Goal: Transaction & Acquisition: Purchase product/service

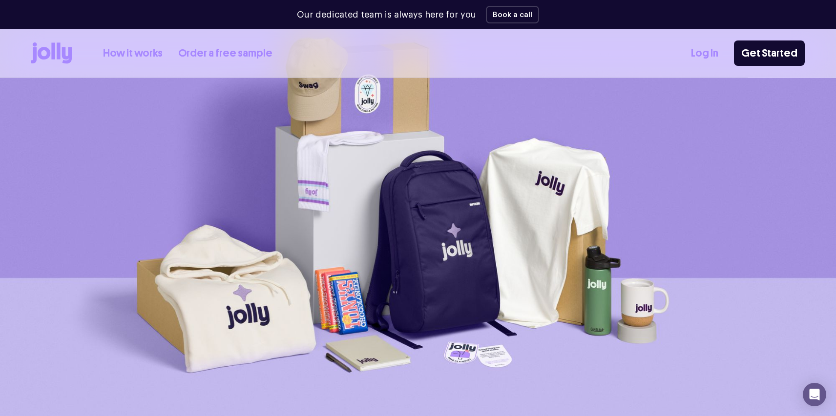
scroll to position [41, 0]
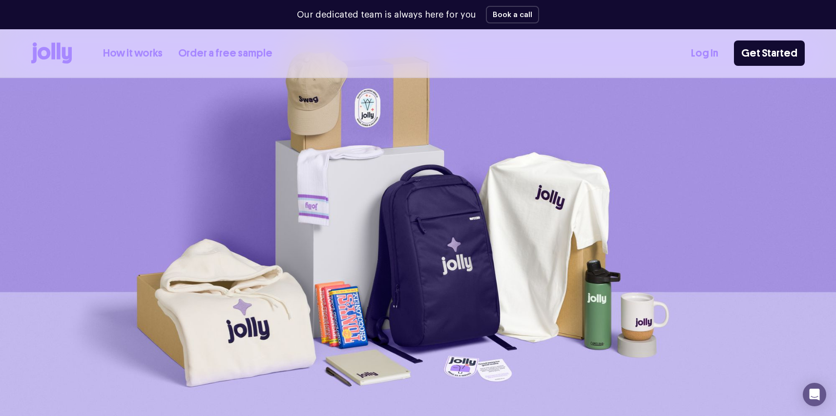
click at [233, 55] on link "Order a free sample" at bounding box center [225, 53] width 94 height 16
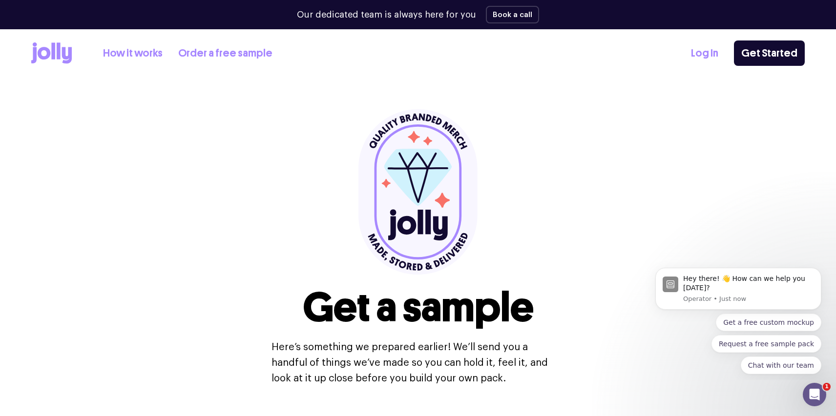
click at [145, 52] on link "How it works" at bounding box center [133, 53] width 60 height 16
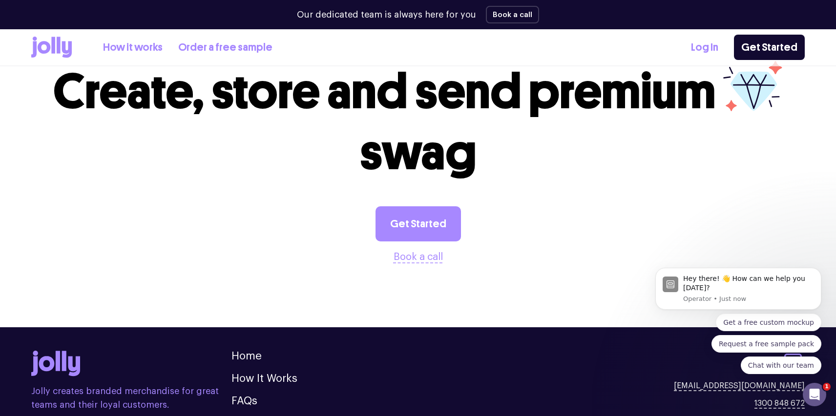
scroll to position [1925, 0]
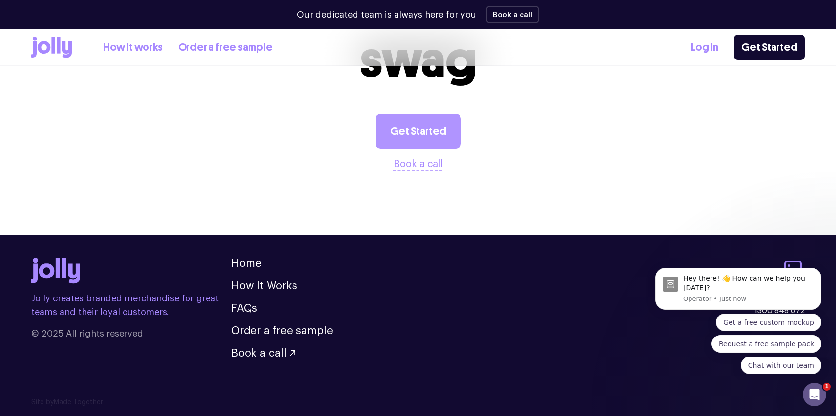
click at [424, 141] on link "Get Started" at bounding box center [417, 131] width 85 height 35
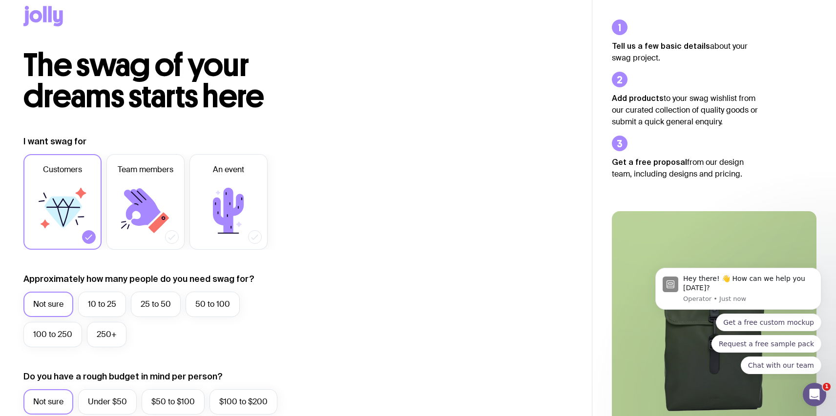
scroll to position [22, 0]
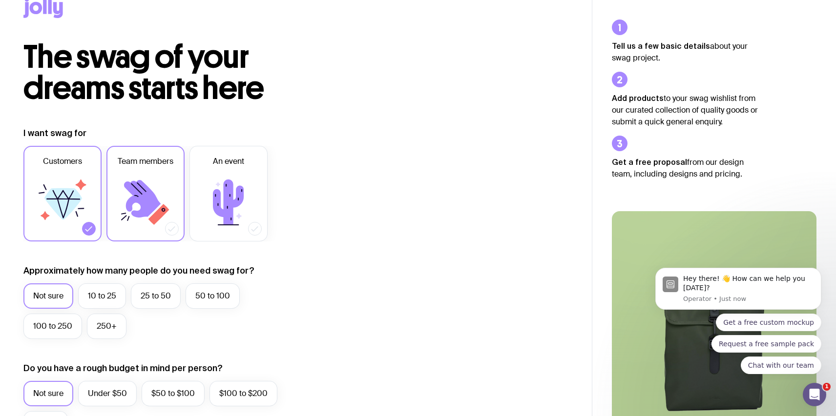
click at [171, 201] on icon at bounding box center [145, 202] width 59 height 59
click at [0, 0] on input "Team members" at bounding box center [0, 0] width 0 height 0
click at [71, 215] on icon at bounding box center [62, 202] width 59 height 59
click at [0, 0] on input "Customers" at bounding box center [0, 0] width 0 height 0
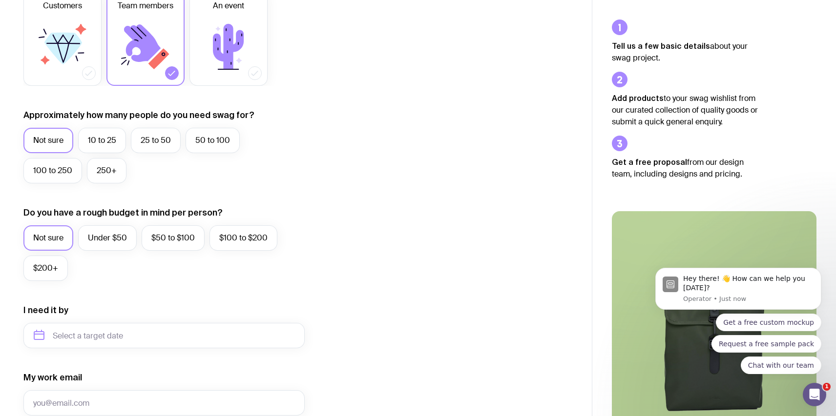
scroll to position [183, 0]
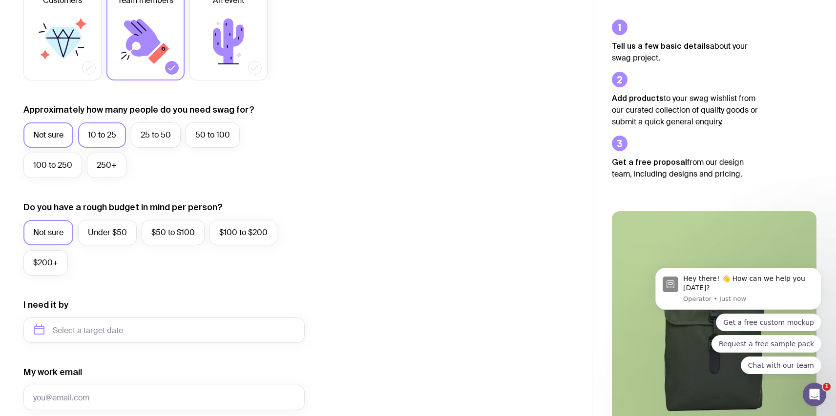
click at [105, 141] on label "10 to 25" at bounding box center [102, 135] width 48 height 25
click at [0, 0] on input "10 to 25" at bounding box center [0, 0] width 0 height 0
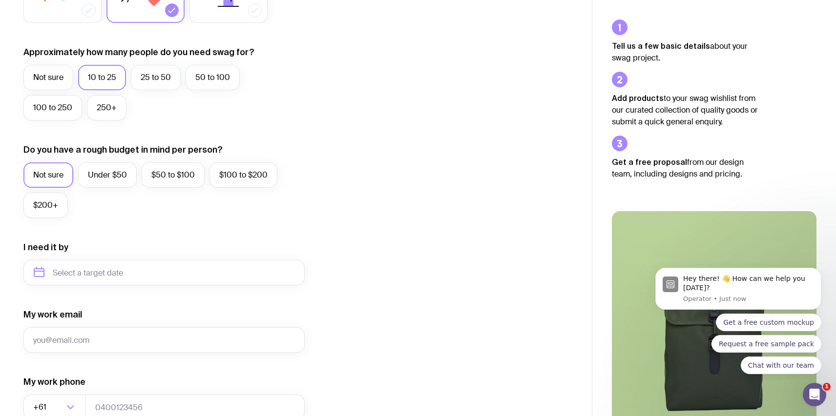
scroll to position [249, 0]
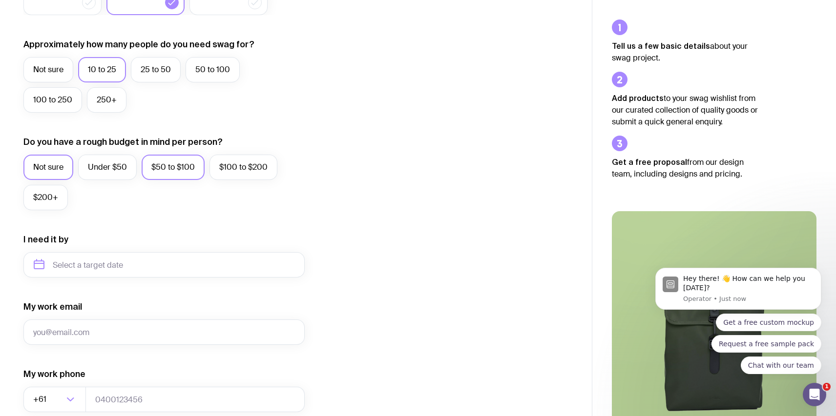
click at [187, 169] on label "$50 to $100" at bounding box center [173, 167] width 63 height 25
click at [0, 0] on input "$50 to $100" at bounding box center [0, 0] width 0 height 0
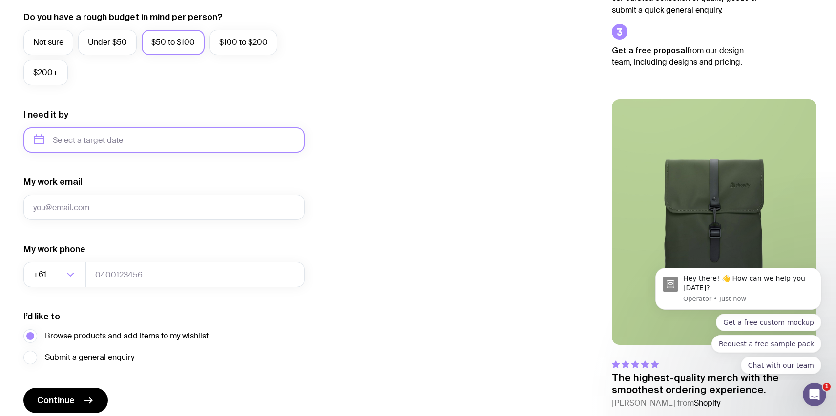
scroll to position [414, 0]
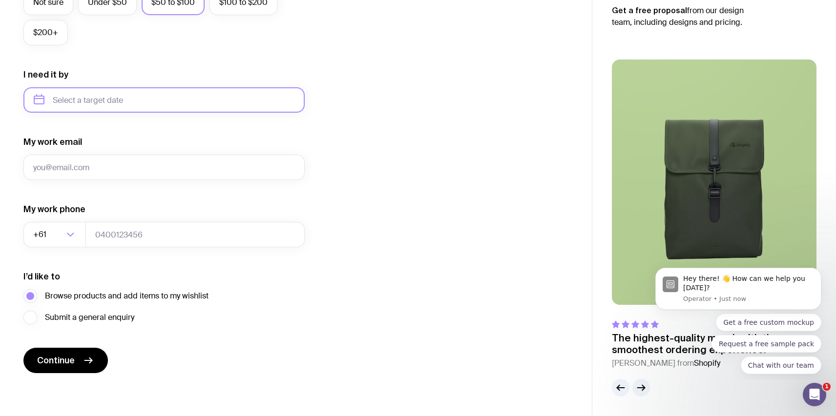
click at [112, 100] on input "text" at bounding box center [163, 99] width 281 height 25
click at [53, 224] on button "Oct" at bounding box center [46, 220] width 36 height 20
type input "[DATE]"
click at [111, 166] on input "My work email" at bounding box center [163, 167] width 281 height 25
type input "[PERSON_NAME][EMAIL_ADDRESS][DOMAIN_NAME]"
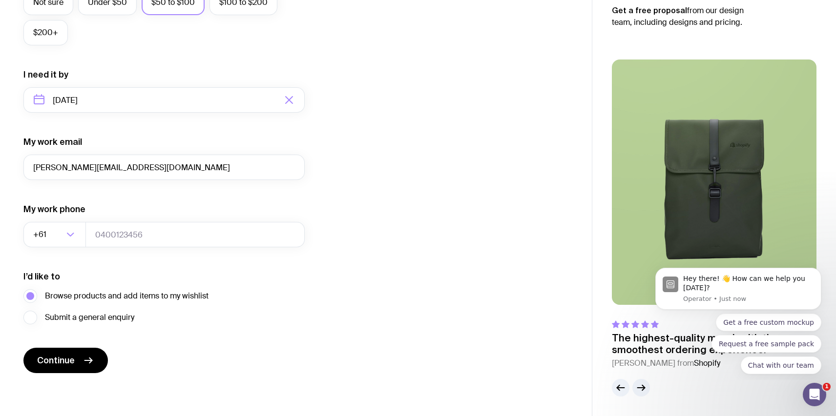
click at [366, 157] on div "I want swag for Customers Team members An event Approximately how many people d…" at bounding box center [295, 55] width 545 height 638
click at [119, 237] on input "tel" at bounding box center [194, 234] width 219 height 25
click at [333, 202] on div "I want swag for Customers Team members An event Approximately how many people d…" at bounding box center [295, 55] width 545 height 638
click at [60, 363] on span "Continue" at bounding box center [56, 361] width 38 height 12
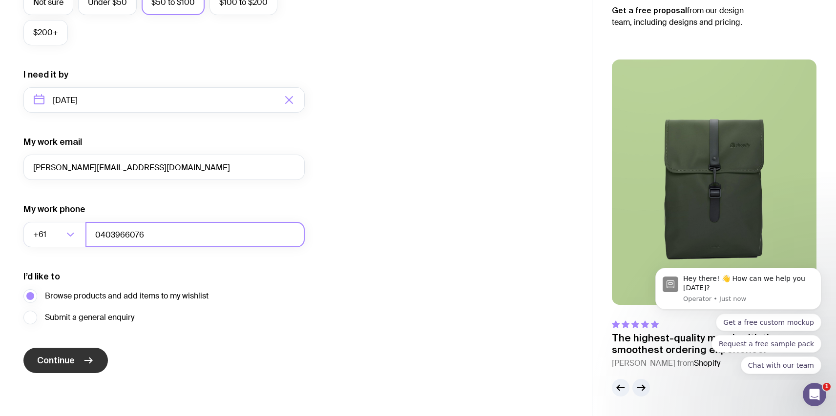
type input "0403966076"
click at [70, 367] on button "Continue" at bounding box center [65, 360] width 84 height 25
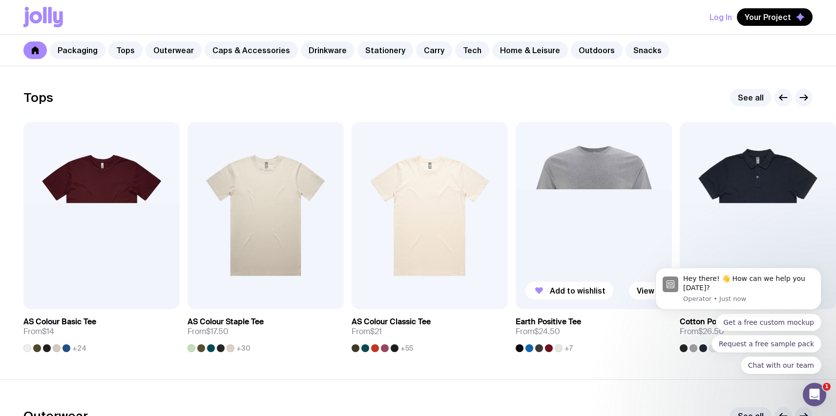
scroll to position [456, 0]
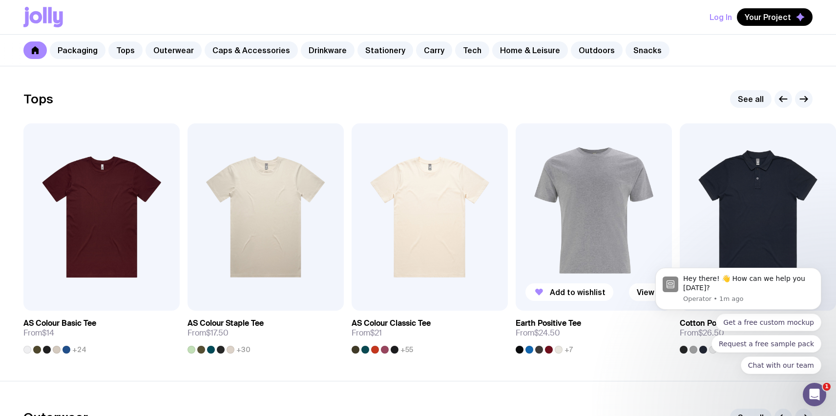
click at [595, 195] on img at bounding box center [594, 217] width 156 height 187
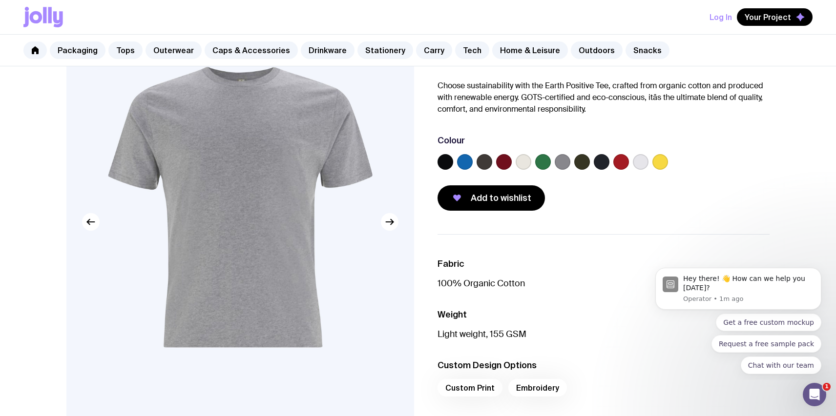
scroll to position [73, 0]
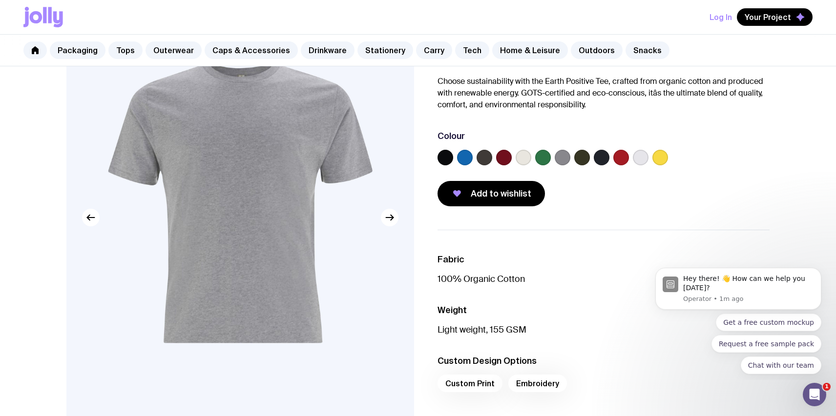
click at [544, 159] on label at bounding box center [543, 158] width 16 height 16
click at [0, 0] on input "radio" at bounding box center [0, 0] width 0 height 0
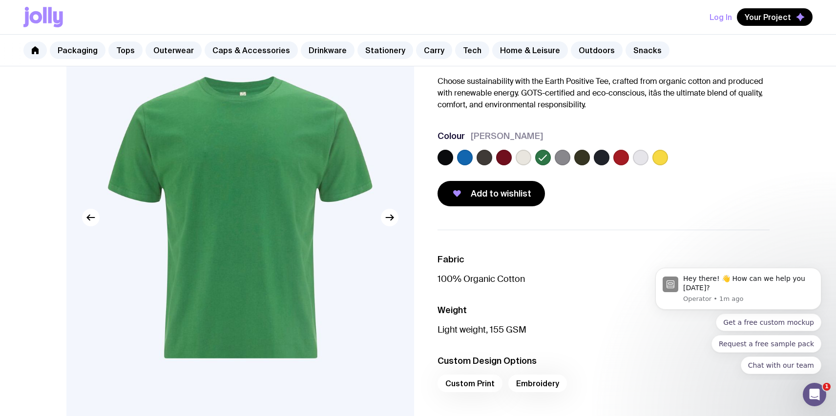
click at [583, 159] on label at bounding box center [582, 158] width 16 height 16
click at [0, 0] on input "radio" at bounding box center [0, 0] width 0 height 0
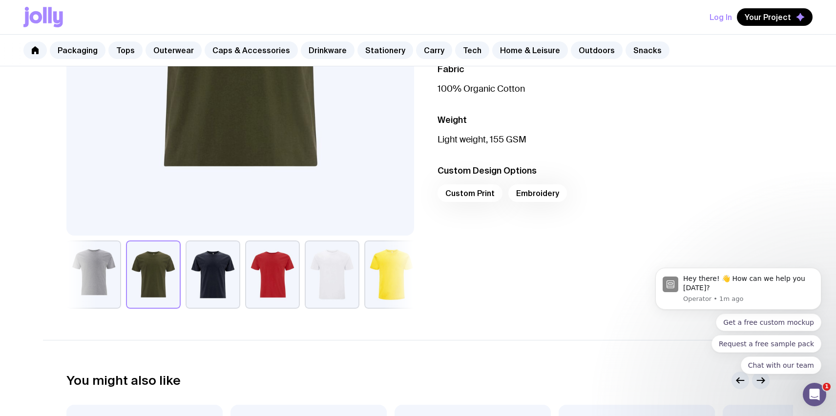
scroll to position [271, 0]
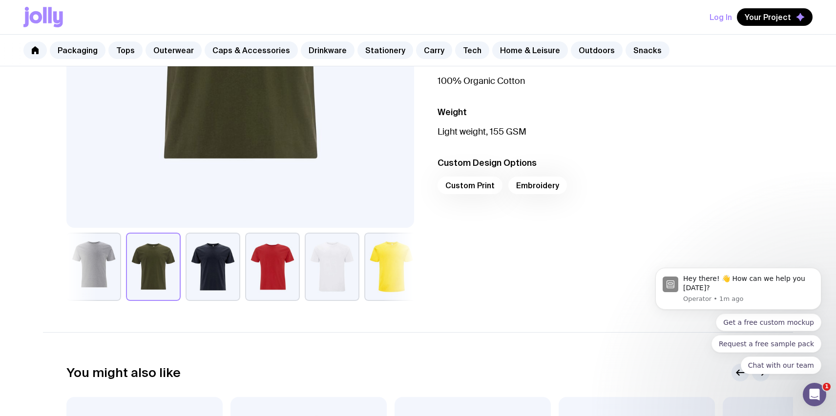
click at [471, 185] on div "Custom Print Embroidery" at bounding box center [603, 188] width 332 height 23
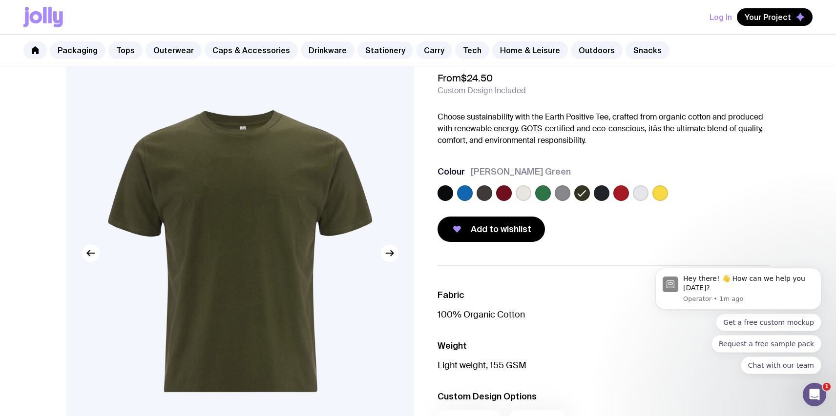
scroll to position [0, 0]
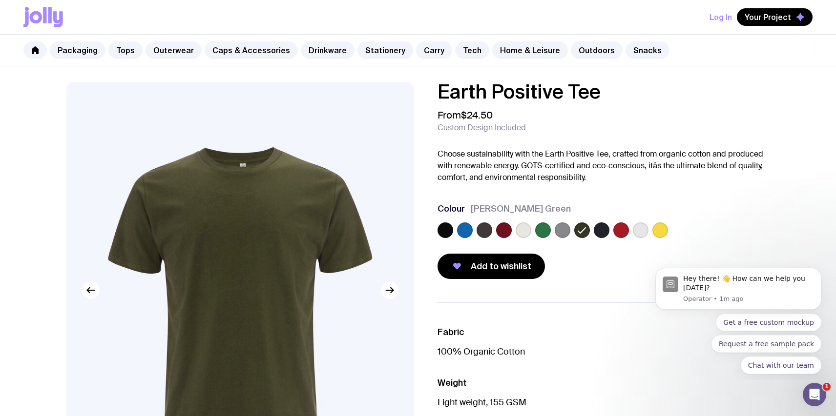
click at [598, 232] on label at bounding box center [602, 231] width 16 height 16
click at [0, 0] on input "radio" at bounding box center [0, 0] width 0 height 0
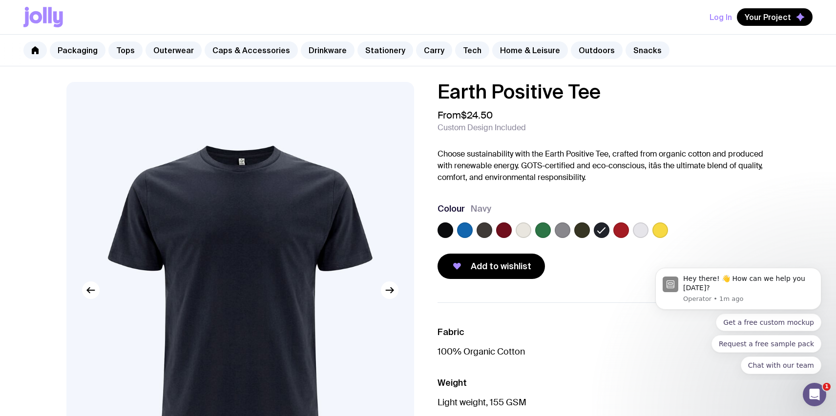
click at [584, 235] on label at bounding box center [582, 231] width 16 height 16
click at [0, 0] on input "radio" at bounding box center [0, 0] width 0 height 0
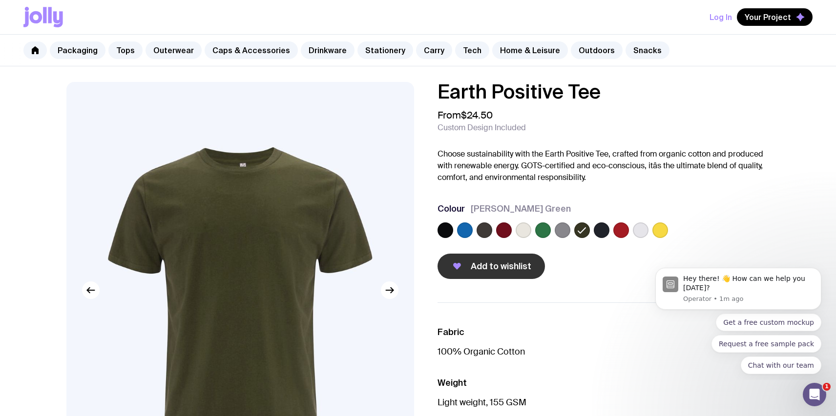
click at [504, 270] on span "Add to wishlist" at bounding box center [501, 267] width 61 height 12
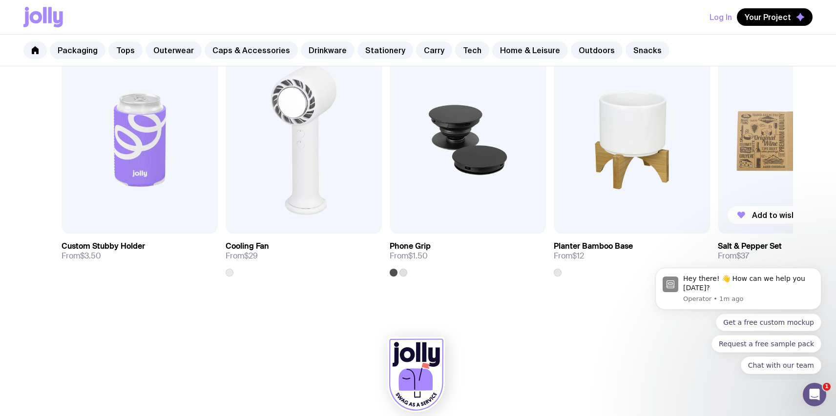
scroll to position [637, 0]
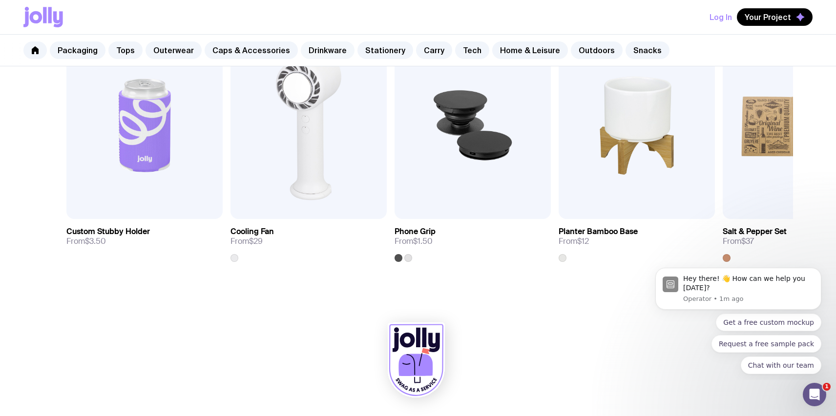
click at [309, 50] on link "Drinkware" at bounding box center [328, 50] width 54 height 18
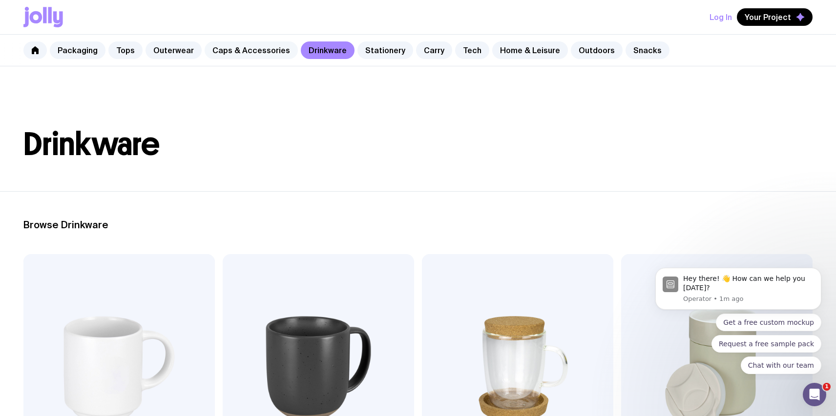
click at [252, 50] on link "Caps & Accessories" at bounding box center [251, 50] width 93 height 18
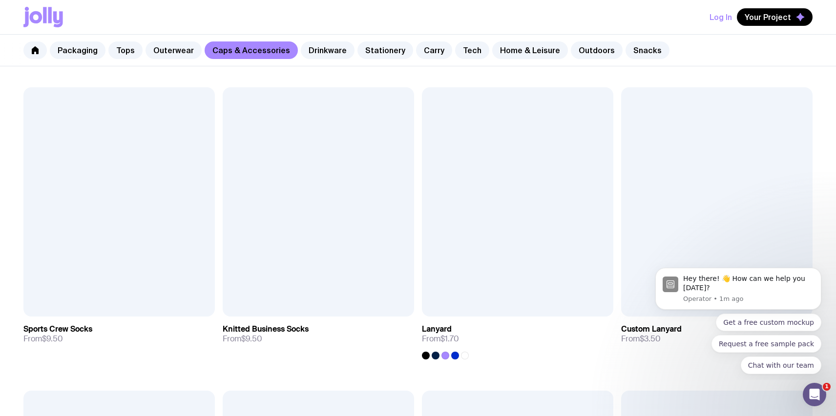
scroll to position [1390, 0]
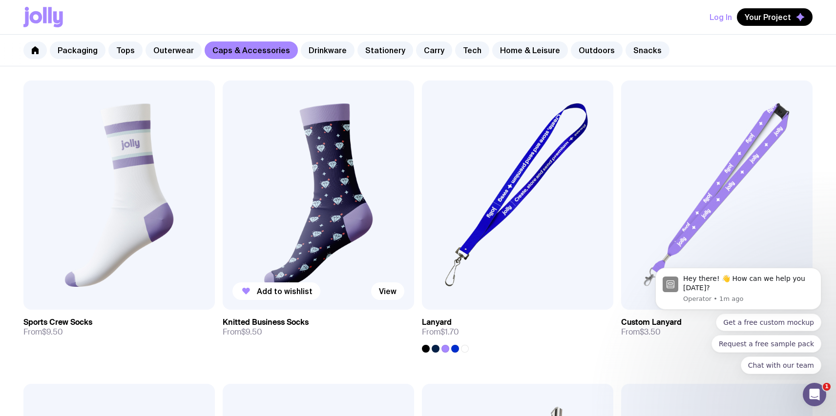
click at [330, 171] on img at bounding box center [318, 195] width 191 height 229
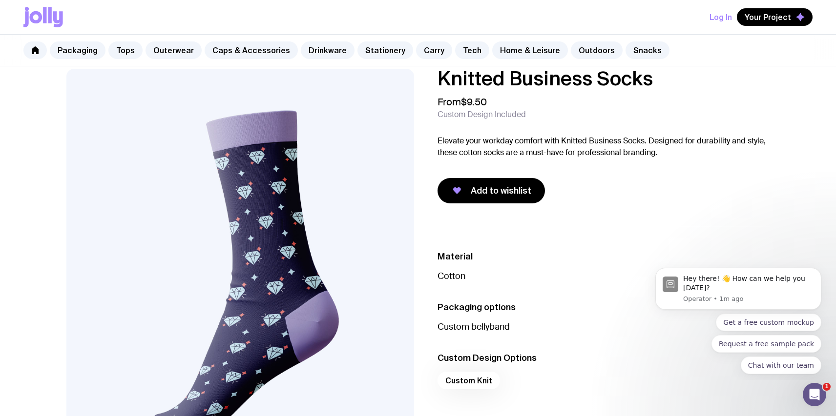
scroll to position [8, 0]
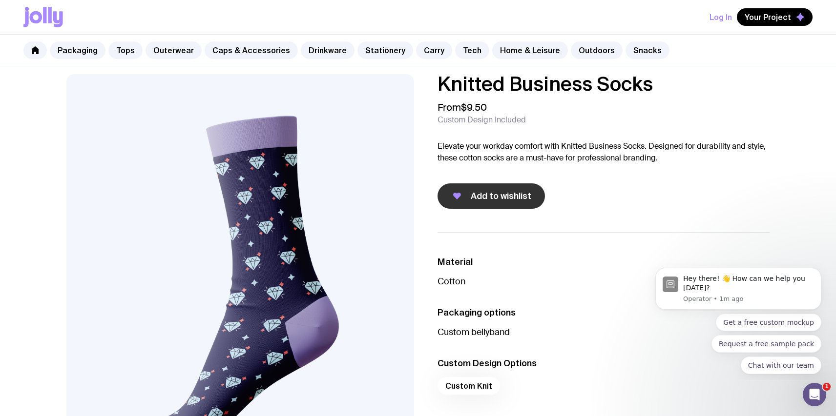
click at [492, 195] on span "Add to wishlist" at bounding box center [501, 196] width 61 height 12
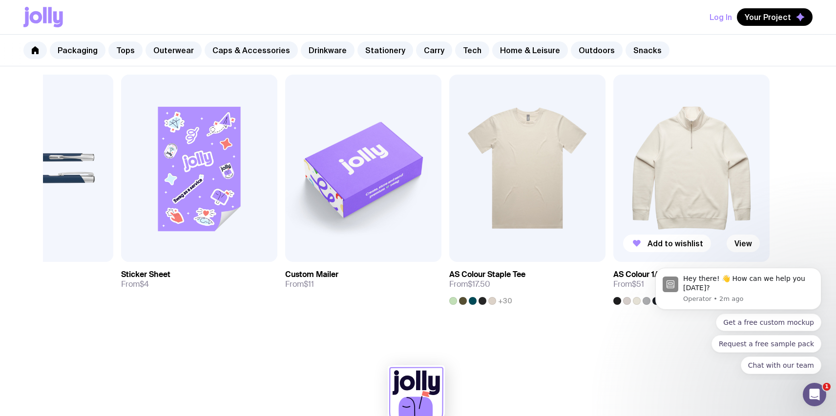
scroll to position [512, 0]
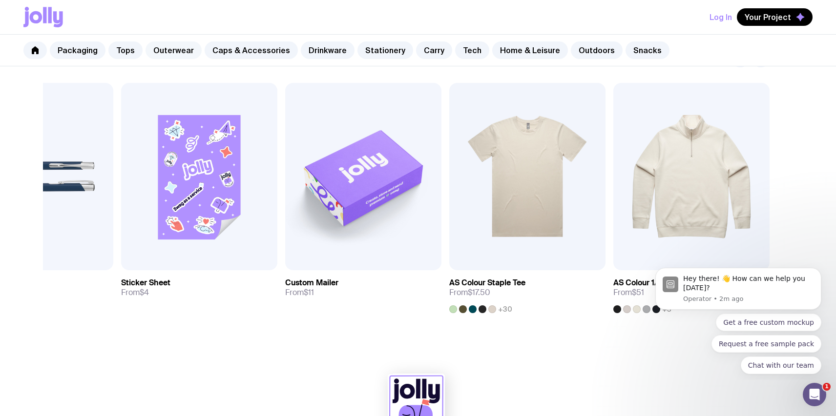
click at [171, 52] on link "Outerwear" at bounding box center [173, 50] width 56 height 18
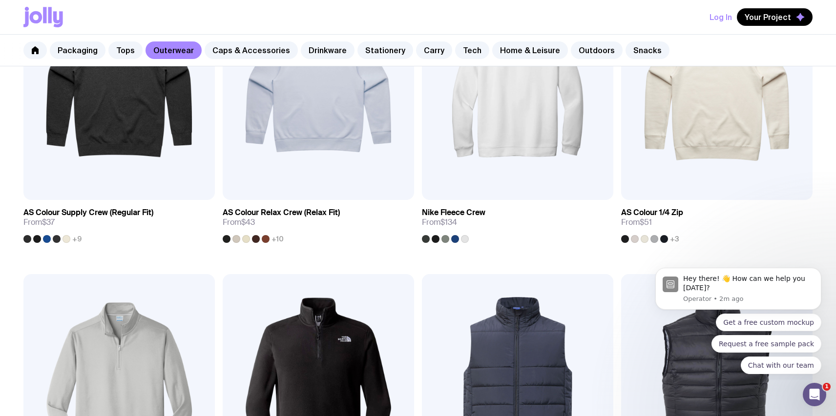
scroll to position [276, 0]
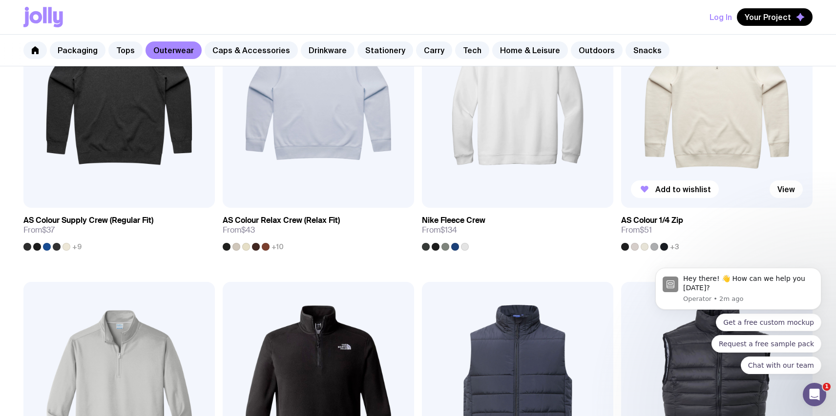
click at [706, 148] on img at bounding box center [716, 93] width 191 height 229
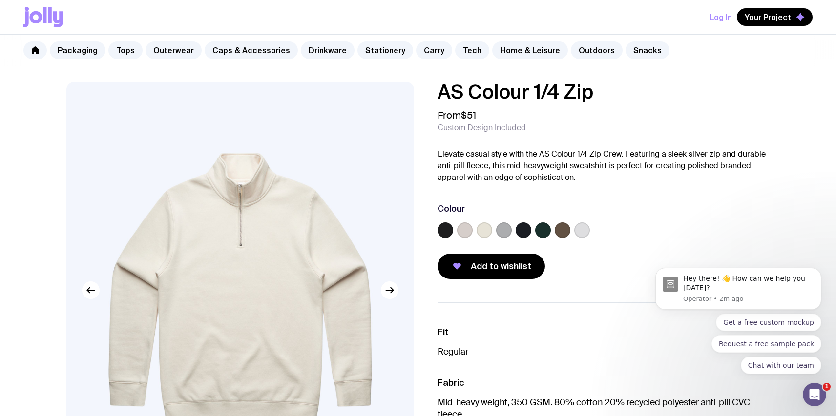
click at [548, 233] on label at bounding box center [543, 231] width 16 height 16
click at [0, 0] on input "radio" at bounding box center [0, 0] width 0 height 0
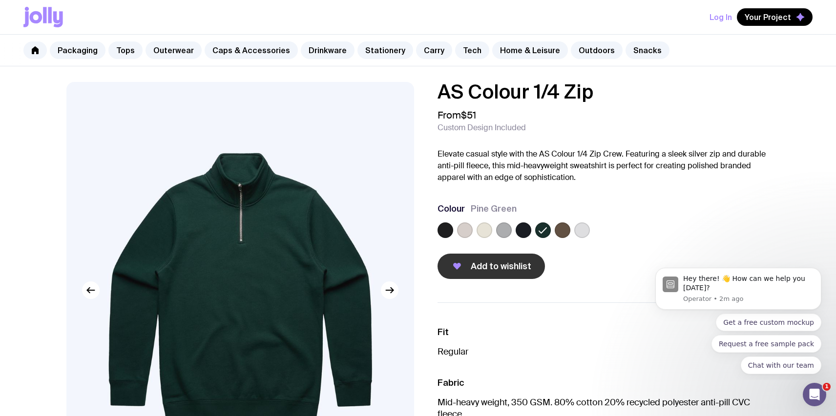
click at [504, 269] on span "Add to wishlist" at bounding box center [501, 267] width 61 height 12
click at [426, 50] on link "Carry" at bounding box center [434, 50] width 36 height 18
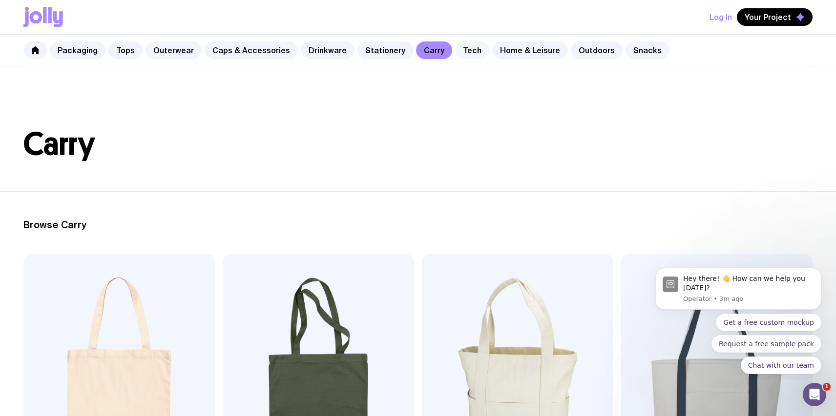
click at [460, 52] on link "Tech" at bounding box center [472, 50] width 34 height 18
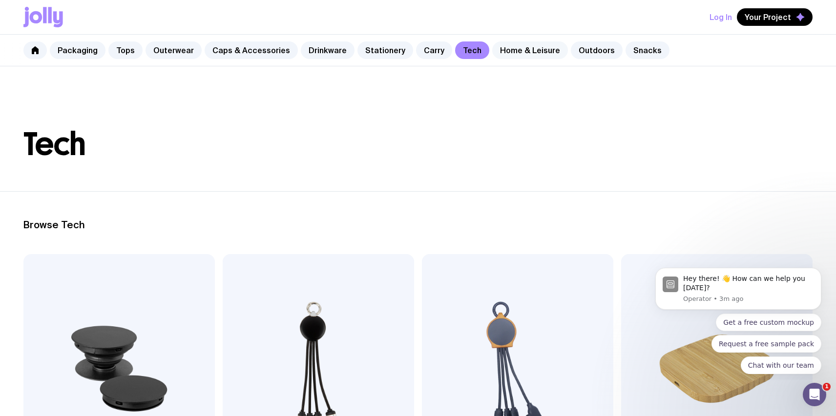
click at [510, 54] on link "Home & Leisure" at bounding box center [530, 50] width 76 height 18
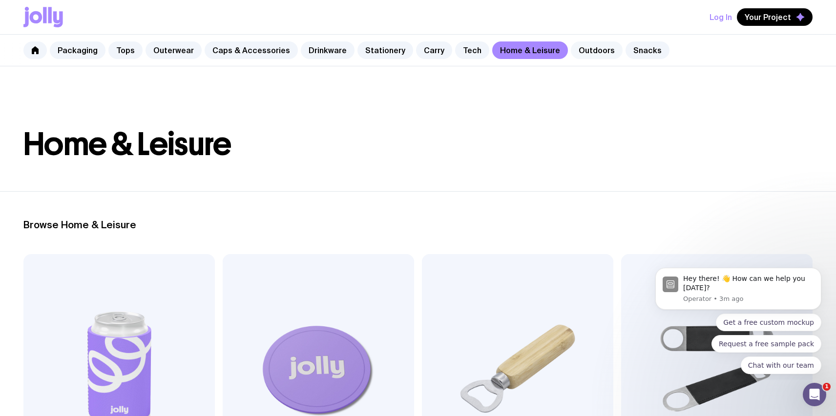
click at [580, 55] on link "Outdoors" at bounding box center [597, 50] width 52 height 18
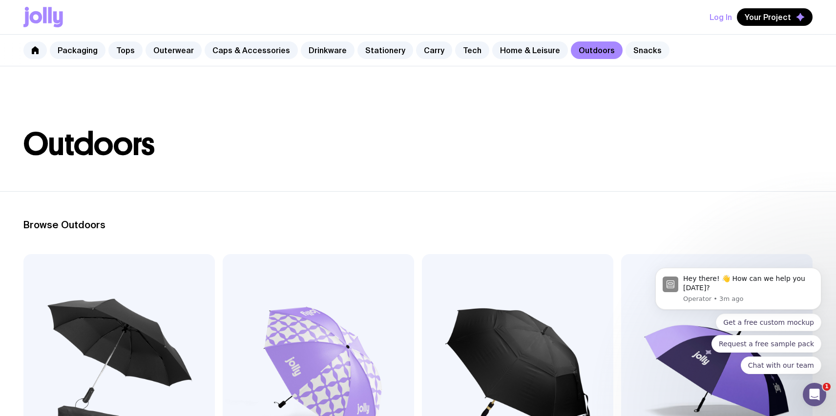
click at [631, 49] on link "Snacks" at bounding box center [647, 50] width 44 height 18
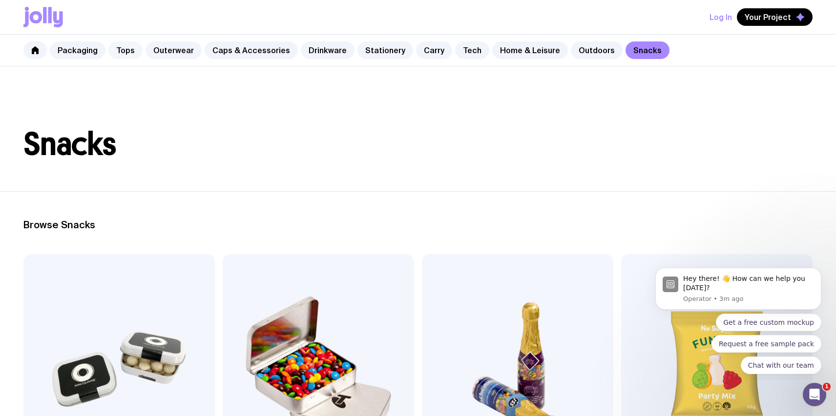
click at [125, 52] on link "Tops" at bounding box center [125, 50] width 34 height 18
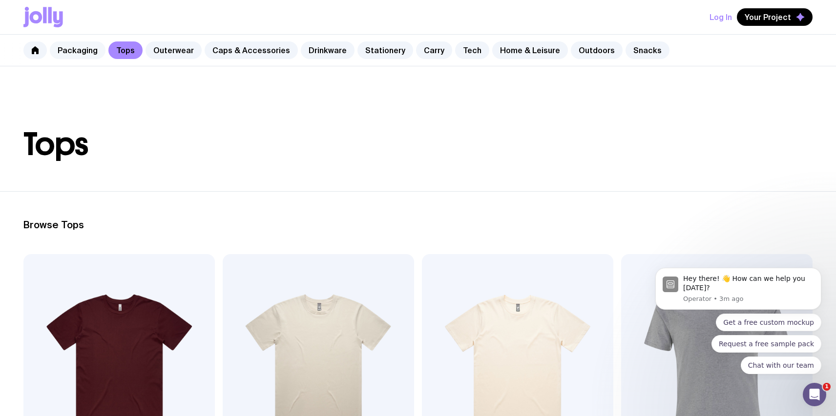
click at [66, 48] on link "Packaging" at bounding box center [78, 50] width 56 height 18
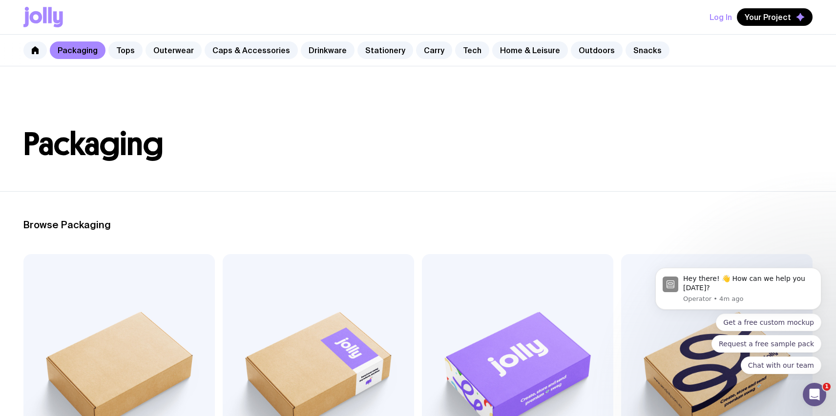
click at [181, 53] on link "Outerwear" at bounding box center [173, 50] width 56 height 18
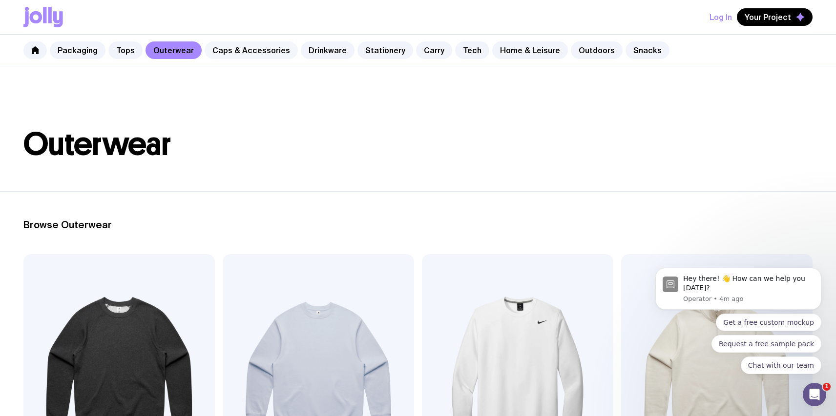
click at [244, 55] on link "Caps & Accessories" at bounding box center [251, 50] width 93 height 18
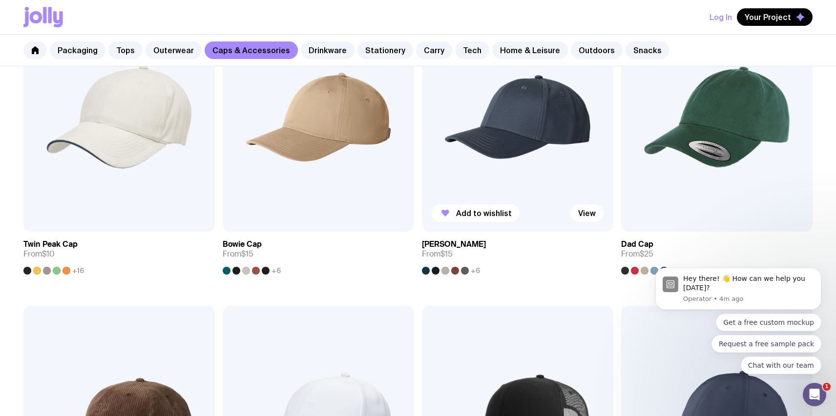
scroll to position [250, 0]
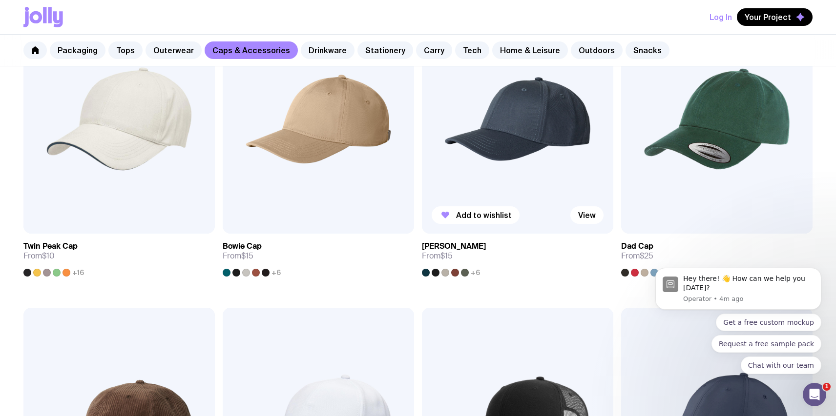
click at [548, 145] on img at bounding box center [517, 118] width 191 height 229
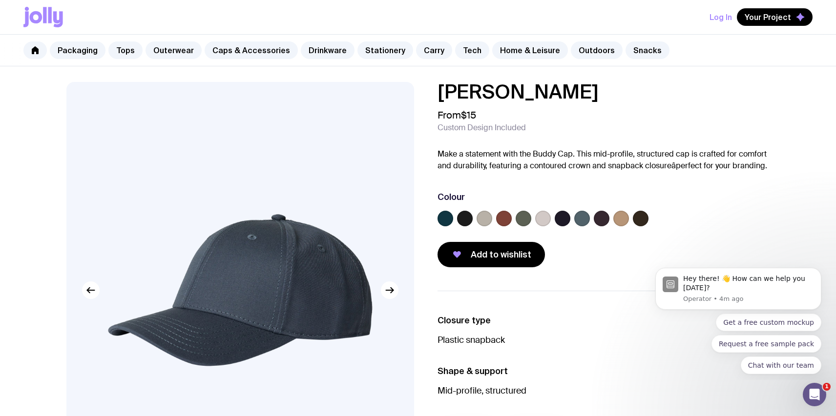
click at [523, 220] on label at bounding box center [524, 219] width 16 height 16
click at [0, 0] on input "radio" at bounding box center [0, 0] width 0 height 0
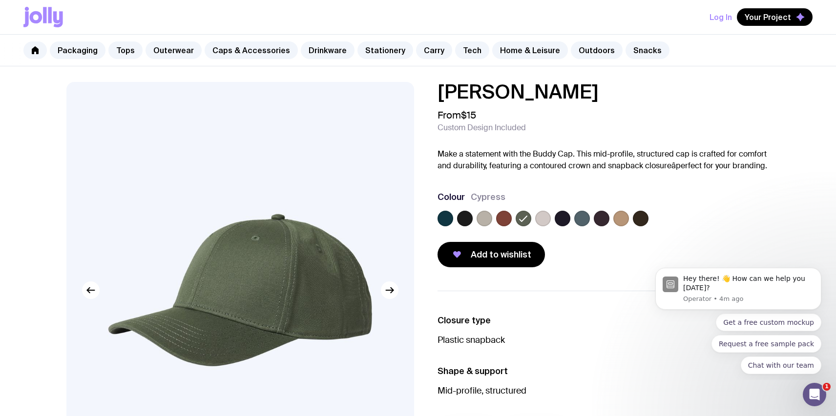
click at [583, 220] on label at bounding box center [582, 219] width 16 height 16
click at [0, 0] on input "radio" at bounding box center [0, 0] width 0 height 0
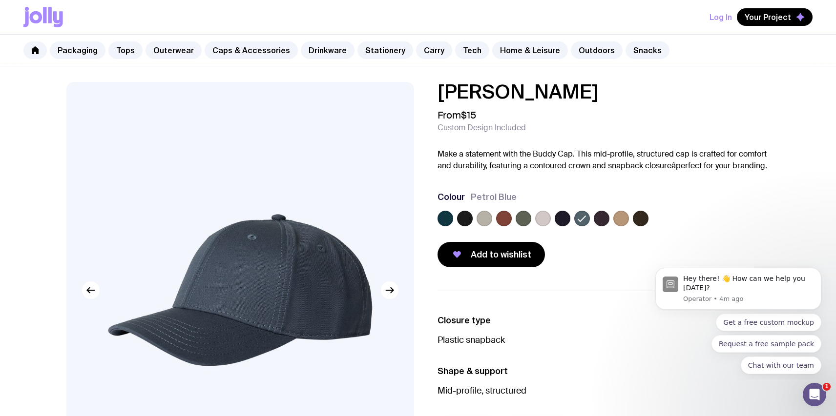
click at [503, 218] on label at bounding box center [504, 219] width 16 height 16
click at [0, 0] on input "radio" at bounding box center [0, 0] width 0 height 0
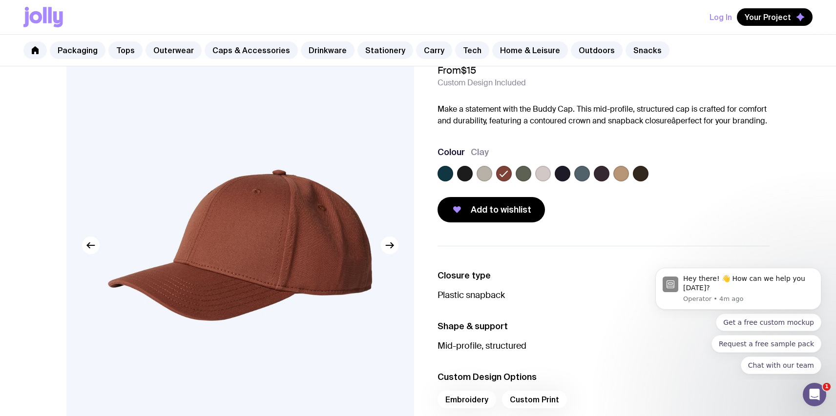
scroll to position [51, 0]
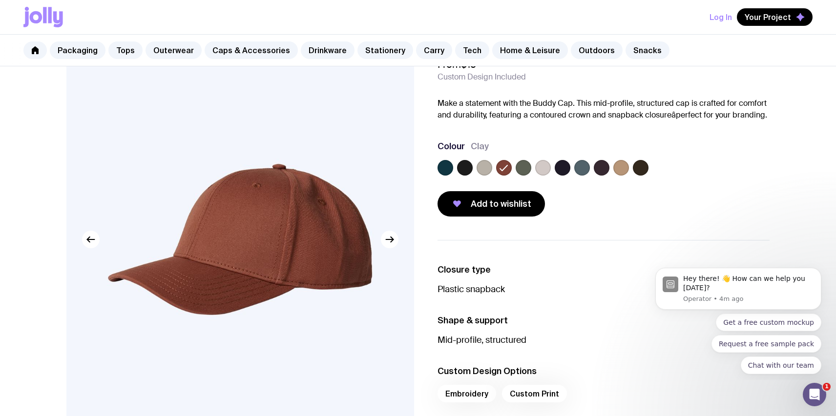
click at [443, 166] on label at bounding box center [445, 168] width 16 height 16
click at [0, 0] on input "radio" at bounding box center [0, 0] width 0 height 0
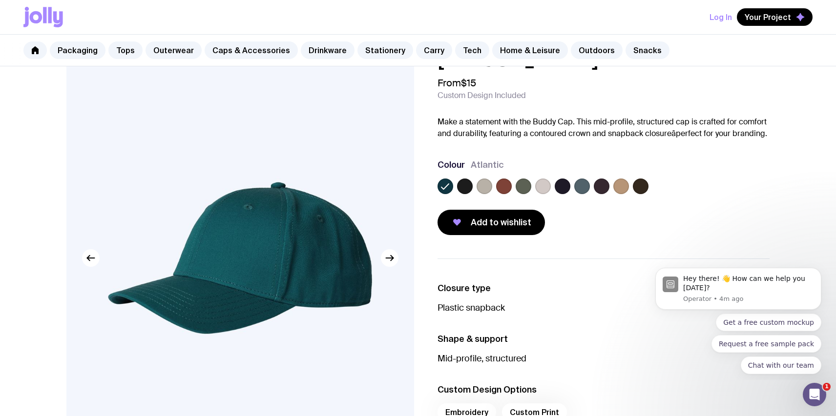
scroll to position [31, 0]
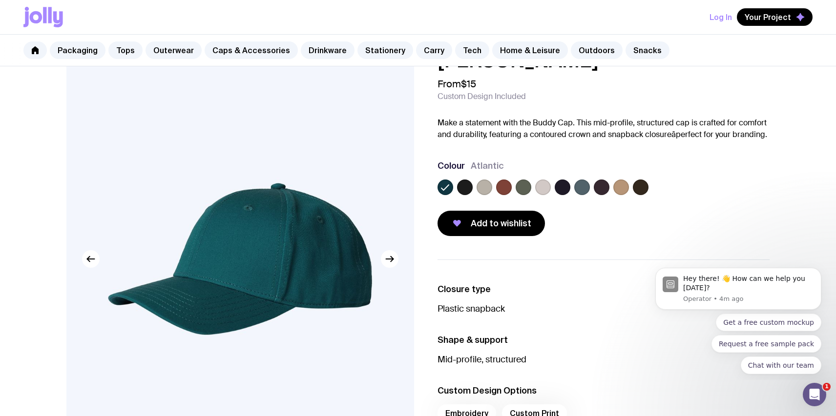
click at [646, 187] on label at bounding box center [641, 188] width 16 height 16
click at [0, 0] on input "radio" at bounding box center [0, 0] width 0 height 0
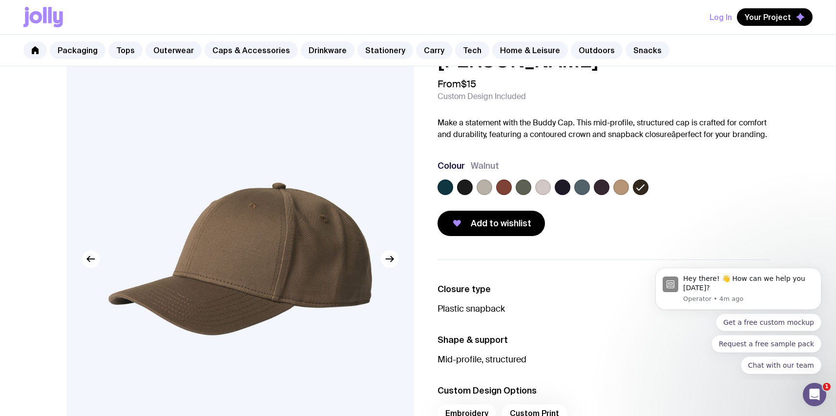
click at [617, 190] on label at bounding box center [621, 188] width 16 height 16
click at [0, 0] on input "radio" at bounding box center [0, 0] width 0 height 0
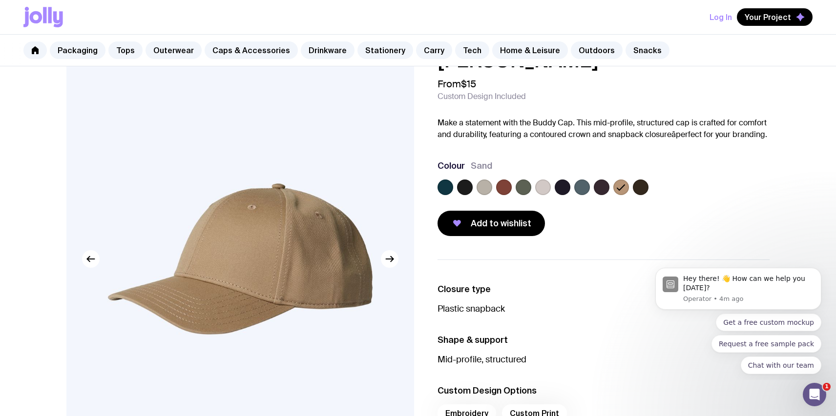
click at [605, 187] on label at bounding box center [602, 188] width 16 height 16
click at [0, 0] on input "radio" at bounding box center [0, 0] width 0 height 0
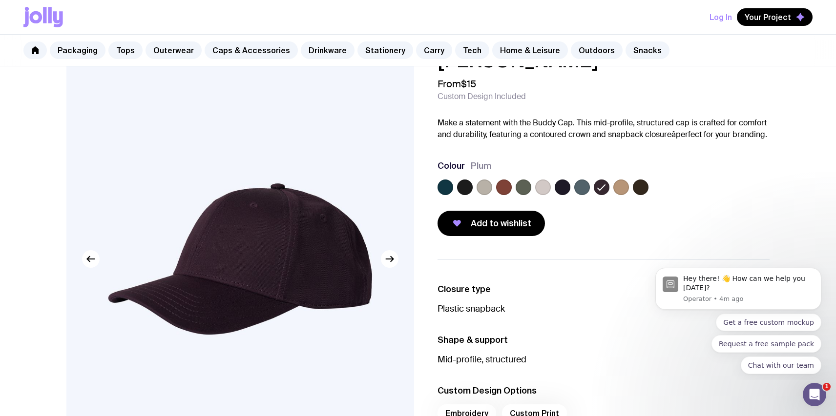
click at [586, 186] on label at bounding box center [582, 188] width 16 height 16
click at [0, 0] on input "radio" at bounding box center [0, 0] width 0 height 0
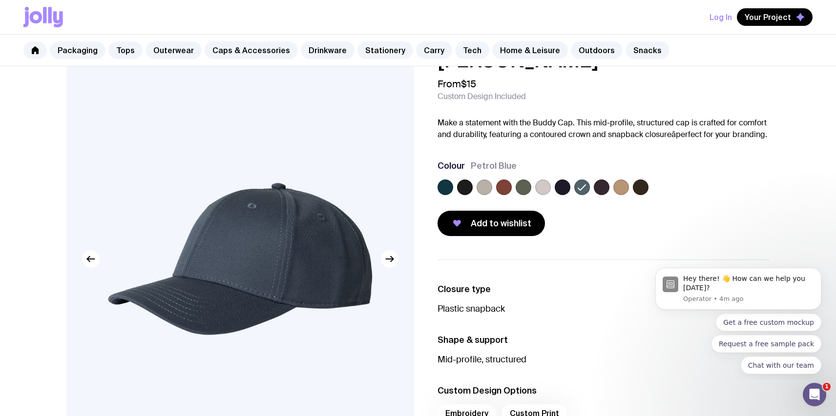
click at [562, 186] on label at bounding box center [563, 188] width 16 height 16
click at [0, 0] on input "radio" at bounding box center [0, 0] width 0 height 0
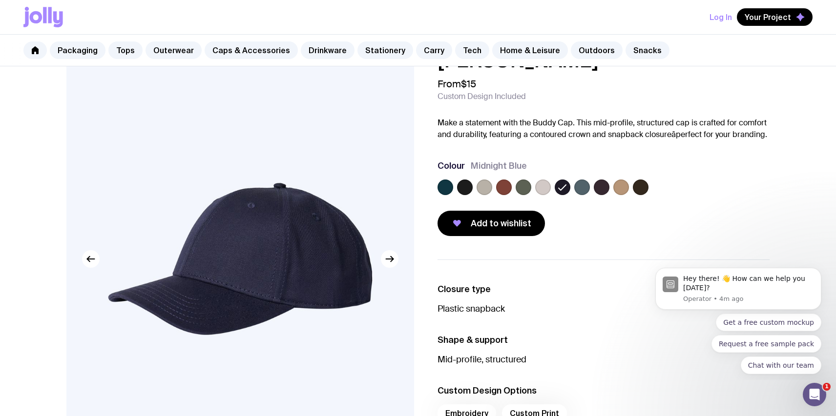
click at [545, 186] on label at bounding box center [543, 188] width 16 height 16
click at [0, 0] on input "radio" at bounding box center [0, 0] width 0 height 0
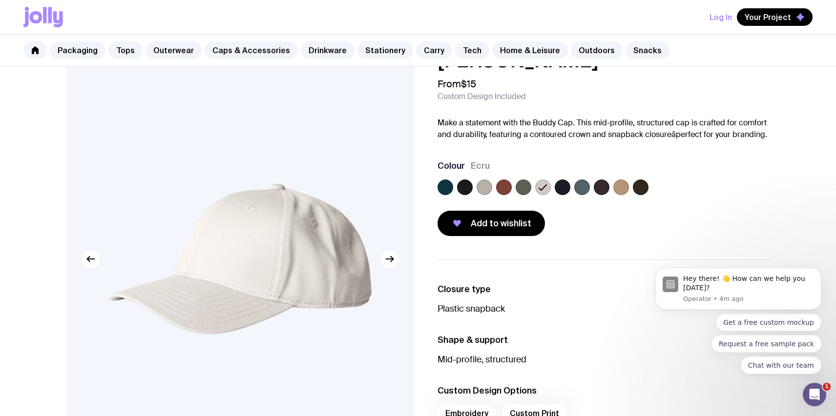
click at [526, 188] on label at bounding box center [524, 188] width 16 height 16
click at [0, 0] on input "radio" at bounding box center [0, 0] width 0 height 0
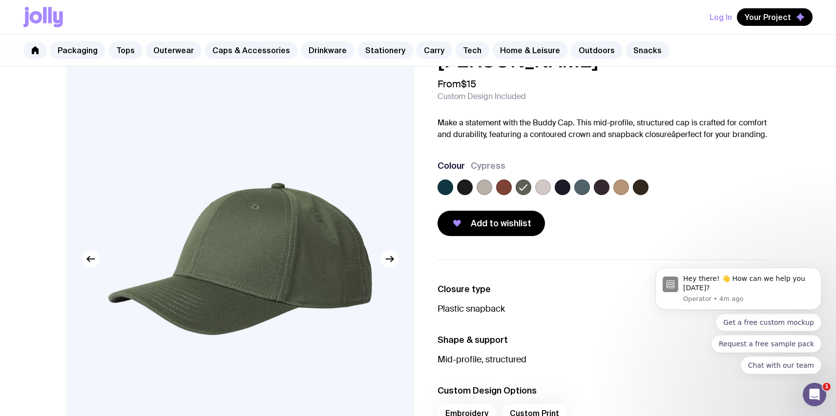
click at [443, 187] on label at bounding box center [445, 188] width 16 height 16
click at [0, 0] on input "radio" at bounding box center [0, 0] width 0 height 0
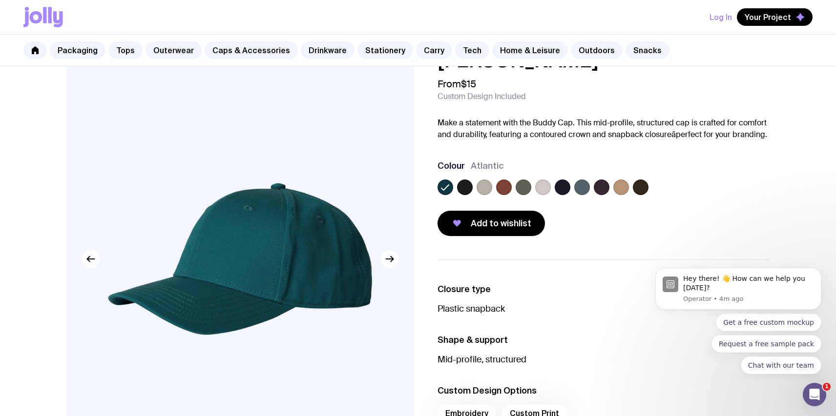
click at [523, 188] on label at bounding box center [524, 188] width 16 height 16
click at [0, 0] on input "radio" at bounding box center [0, 0] width 0 height 0
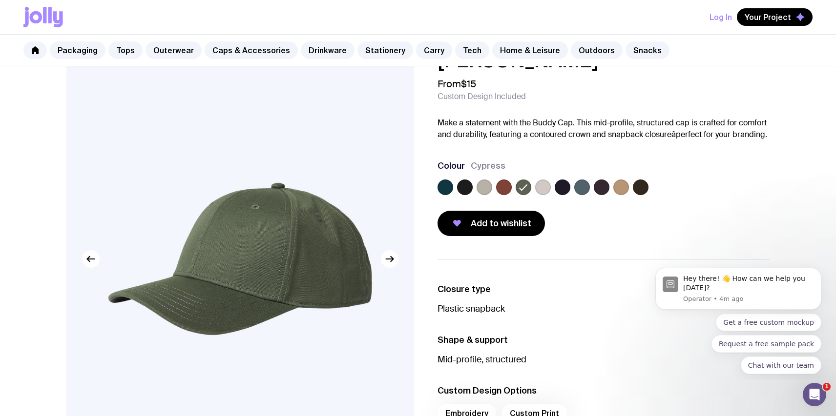
click at [544, 188] on label at bounding box center [543, 188] width 16 height 16
click at [0, 0] on input "radio" at bounding box center [0, 0] width 0 height 0
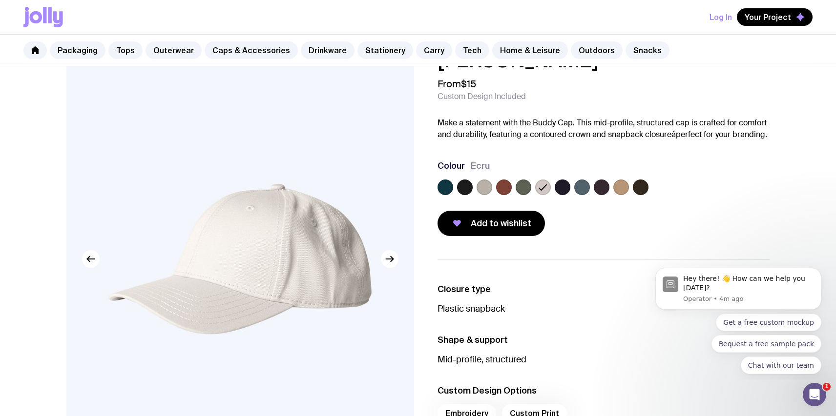
click at [463, 186] on label at bounding box center [465, 188] width 16 height 16
click at [0, 0] on input "radio" at bounding box center [0, 0] width 0 height 0
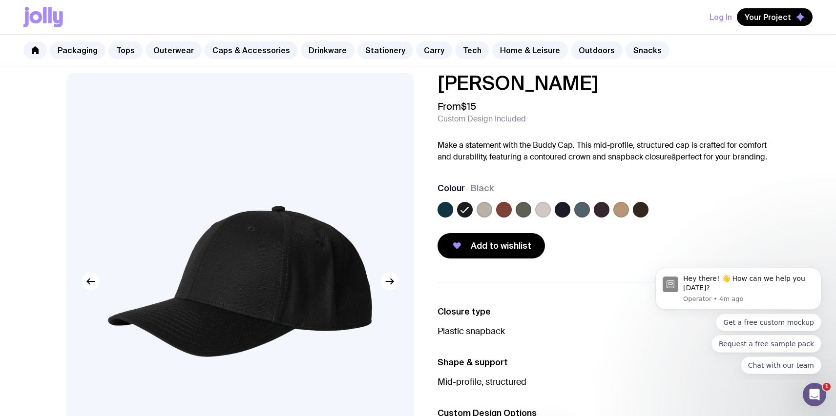
scroll to position [0, 0]
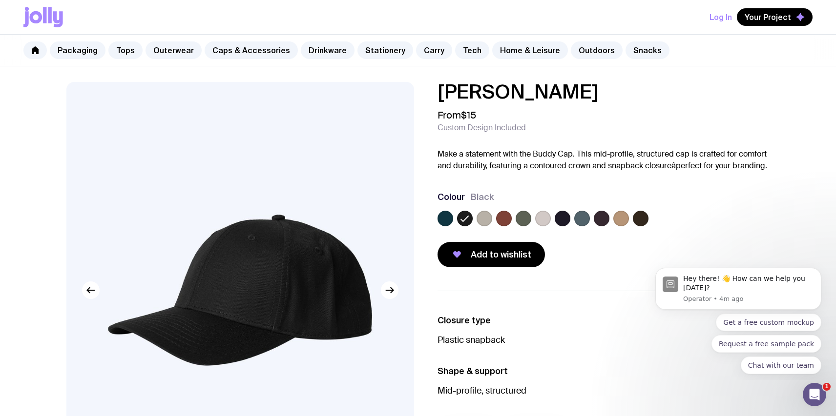
click at [446, 220] on label at bounding box center [445, 219] width 16 height 16
click at [0, 0] on input "radio" at bounding box center [0, 0] width 0 height 0
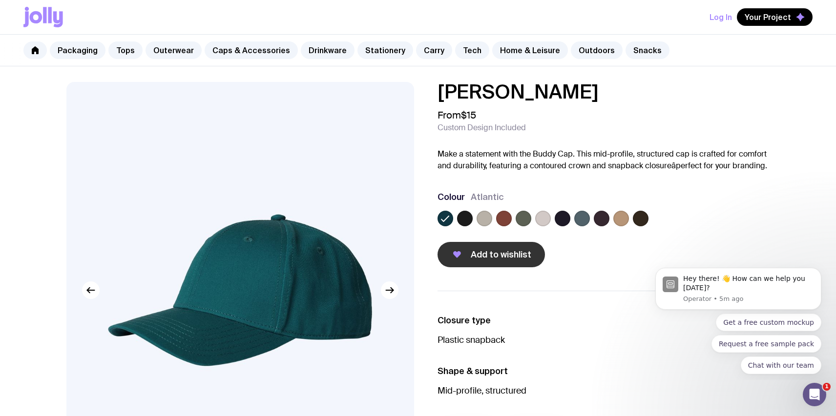
click at [493, 261] on button "Add to wishlist" at bounding box center [490, 254] width 107 height 25
click at [54, 19] on icon at bounding box center [58, 19] width 10 height 16
